Goal: Transaction & Acquisition: Purchase product/service

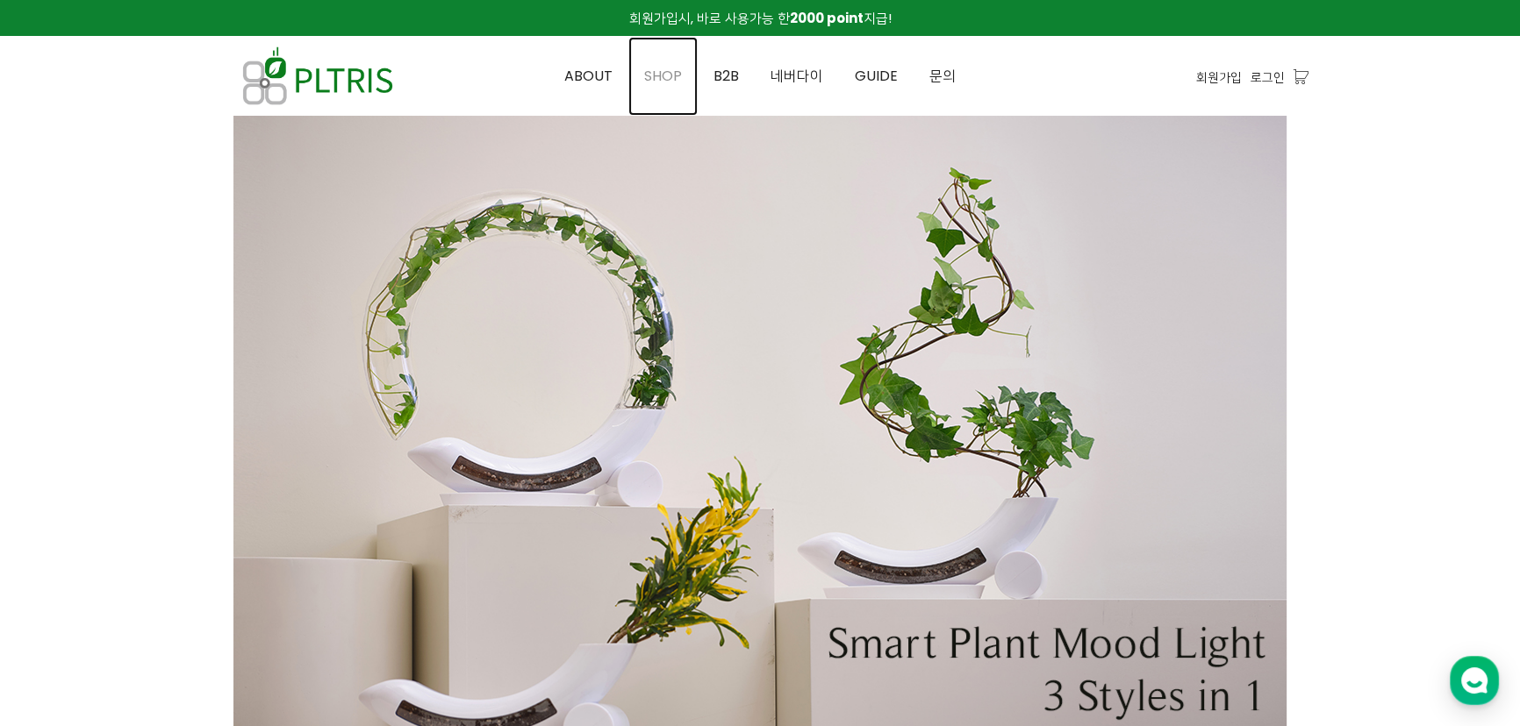
click at [665, 84] on span "SHOP" at bounding box center [663, 76] width 38 height 20
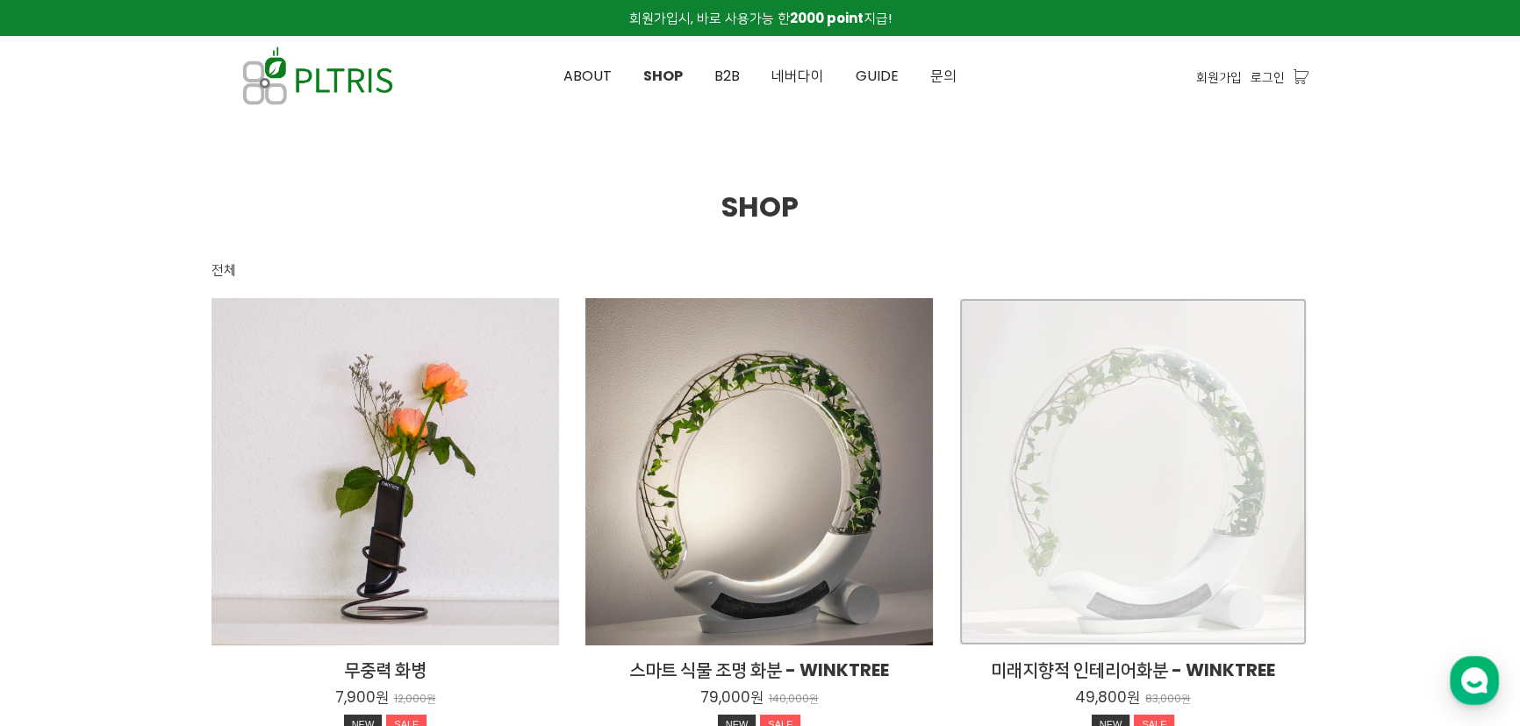
click at [1087, 387] on div "미래지향적 인테리어화분 - WINKTREE 49,800원 83,000원 NEW SALE" at bounding box center [1132, 471] width 347 height 347
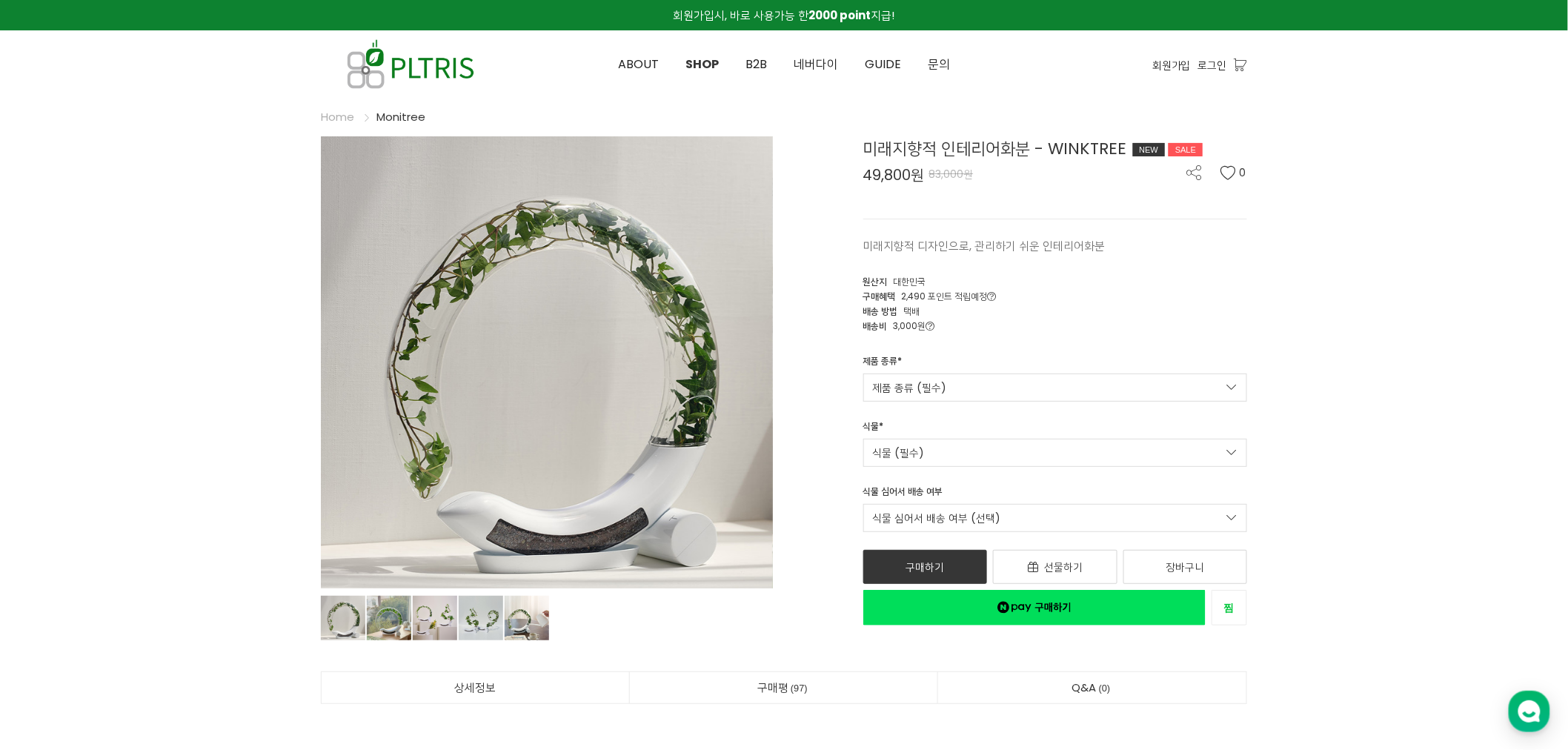
drag, startPoint x: 0, startPoint y: 0, endPoint x: 138, endPoint y: 320, distance: 348.5
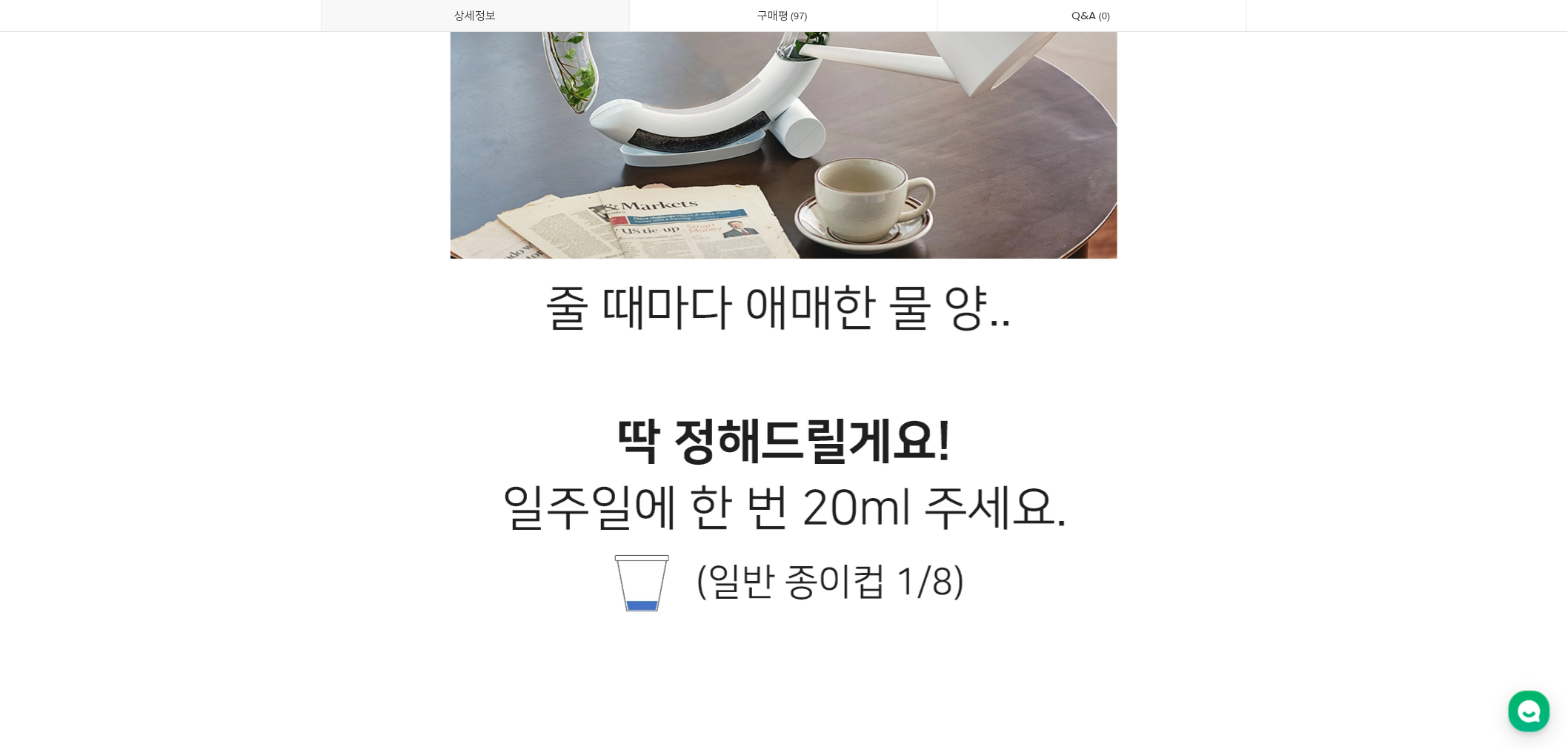
scroll to position [13915, 0]
